Goal: Task Accomplishment & Management: Manage account settings

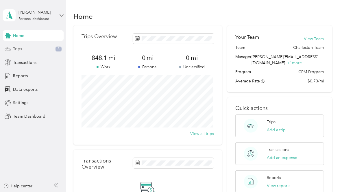
click at [34, 50] on div "Trips 8" at bounding box center [33, 49] width 61 height 10
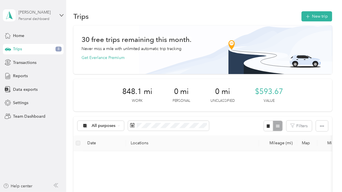
click at [38, 20] on div "Personal dashboard" at bounding box center [34, 18] width 31 height 3
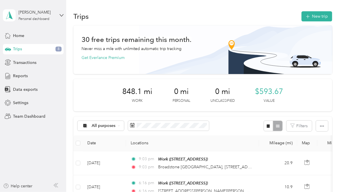
click at [41, 50] on div "Team dashboard Personal dashboard Log out" at bounding box center [80, 61] width 146 height 36
click at [63, 17] on icon at bounding box center [62, 15] width 4 height 4
click at [51, 50] on div "Team dashboard Personal dashboard Log out" at bounding box center [80, 61] width 146 height 36
click at [51, 14] on div "[PERSON_NAME]" at bounding box center [37, 12] width 36 height 6
click at [32, 47] on div "Team dashboard" at bounding box center [23, 48] width 31 height 6
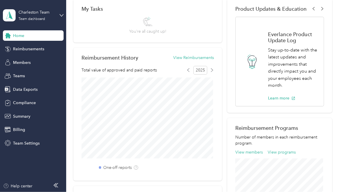
scroll to position [97, 0]
click at [31, 50] on span "Reimbursements" at bounding box center [28, 49] width 31 height 6
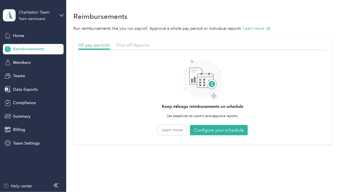
click at [133, 48] on div "One-off Reports" at bounding box center [133, 45] width 34 height 7
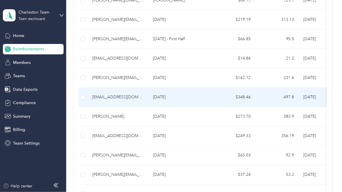
scroll to position [97, 0]
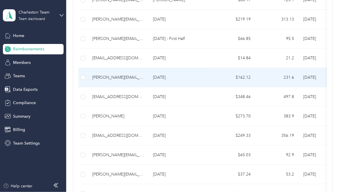
click at [151, 76] on td "[DATE]" at bounding box center [181, 77] width 64 height 19
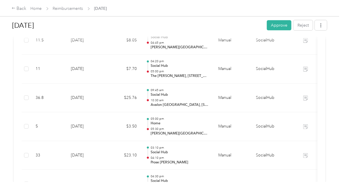
scroll to position [237, 0]
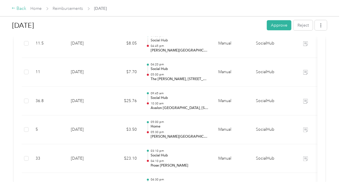
click at [19, 10] on div "Back" at bounding box center [19, 8] width 15 height 7
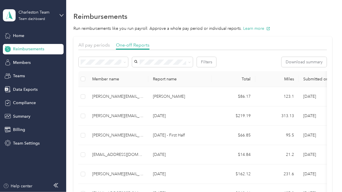
click at [184, 9] on div "Reimbursements Run reimbursements like you run payroll. Approve a whole pay per…" at bounding box center [202, 177] width 273 height 355
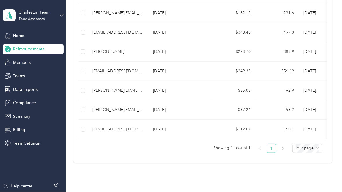
scroll to position [162, 0]
